Goal: Information Seeking & Learning: Learn about a topic

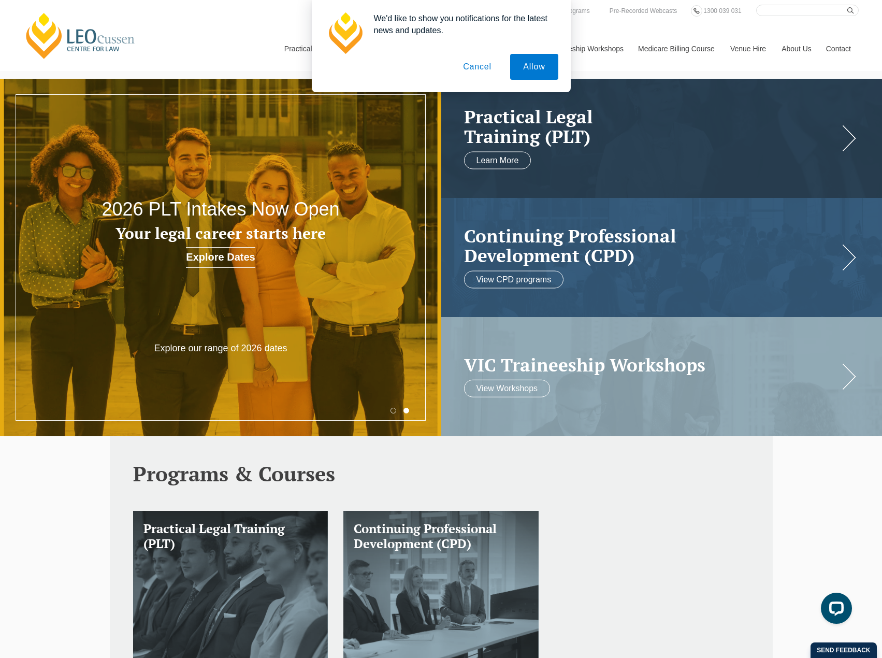
click at [476, 67] on button "Cancel" at bounding box center [477, 67] width 54 height 26
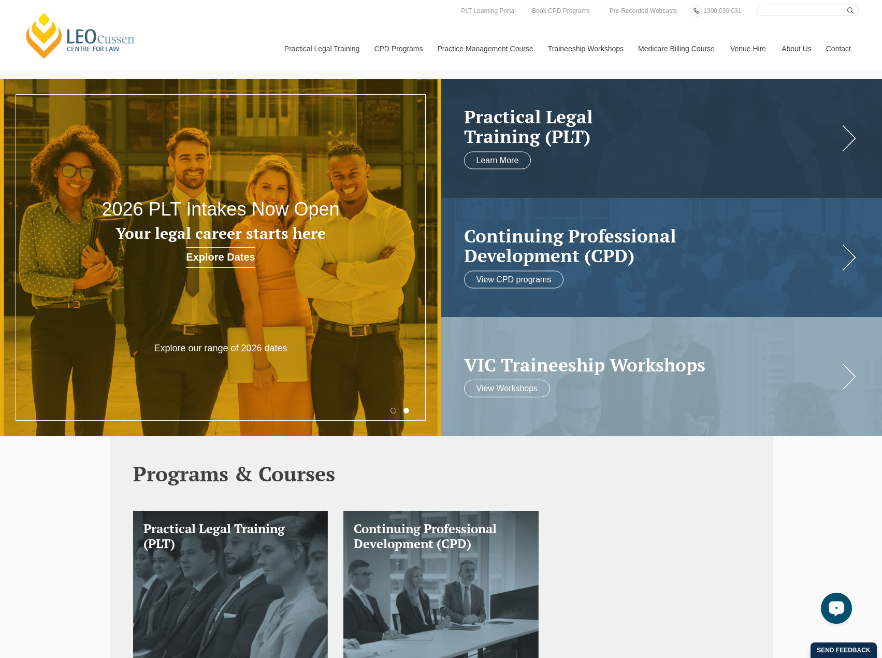
click at [843, 603] on div "Open LiveChat chat widget" at bounding box center [837, 608] width 18 height 18
click at [832, 600] on div "Open LiveChat chat widget" at bounding box center [837, 608] width 18 height 18
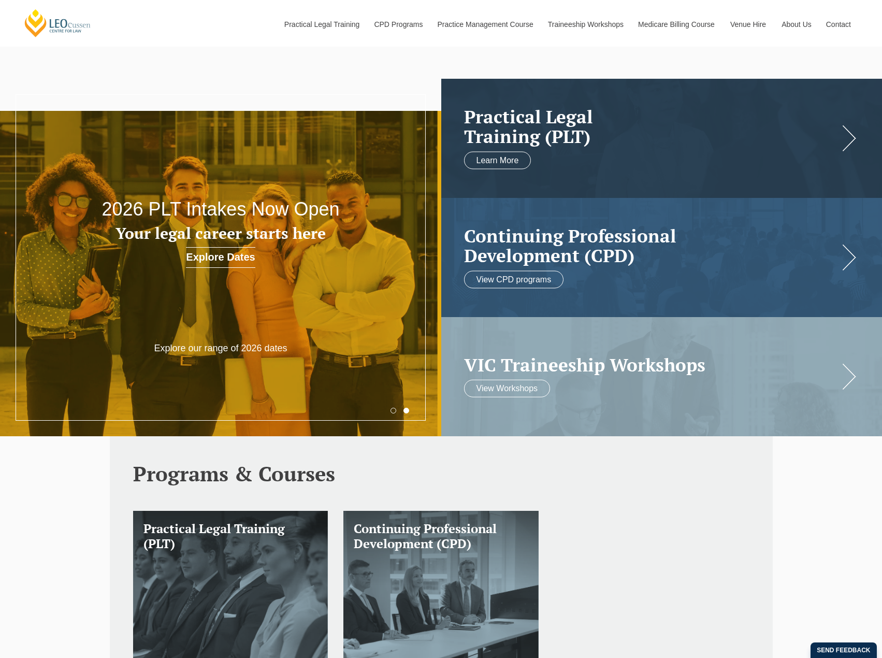
scroll to position [155, 0]
